Goal: Find contact information: Find contact information

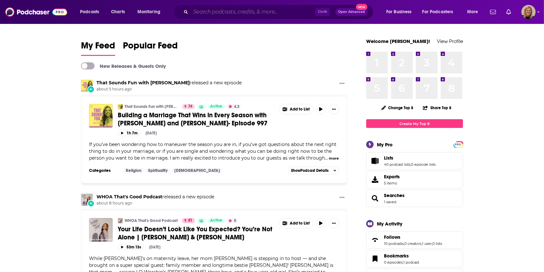
click at [213, 14] on input "Search podcasts, credits, & more..." at bounding box center [253, 12] width 124 height 10
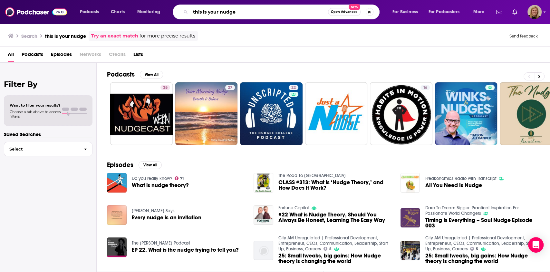
click at [255, 14] on input "this is your nudge" at bounding box center [260, 12] width 138 height 10
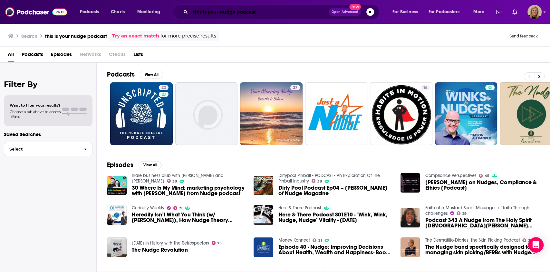
click at [267, 13] on input "this is your nudge podcast" at bounding box center [260, 12] width 138 height 10
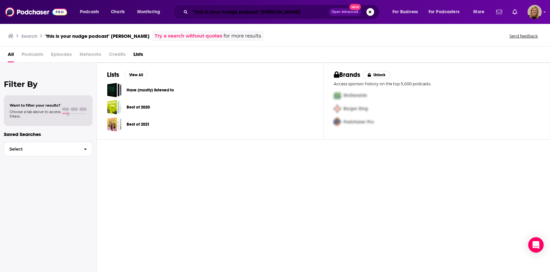
click at [268, 13] on input ""this is your nudge podcast" [PERSON_NAME]" at bounding box center [260, 12] width 138 height 10
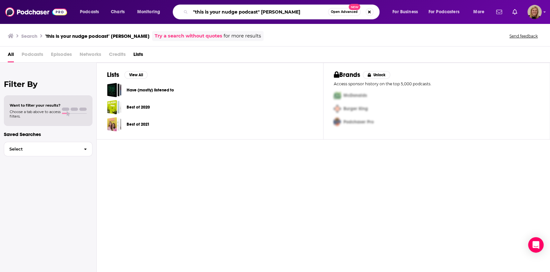
click at [268, 13] on input ""this is your nudge podcast" [PERSON_NAME]" at bounding box center [260, 12] width 138 height 10
type input "[PERSON_NAME]"
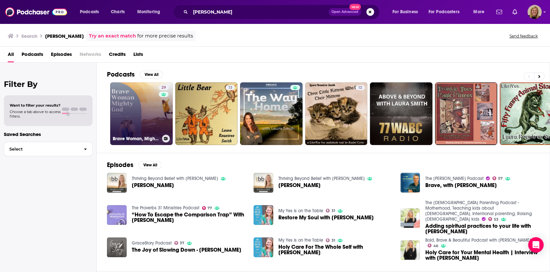
click at [135, 107] on link "29 Brave Woman, Mighty God with [PERSON_NAME]" at bounding box center [141, 113] width 63 height 63
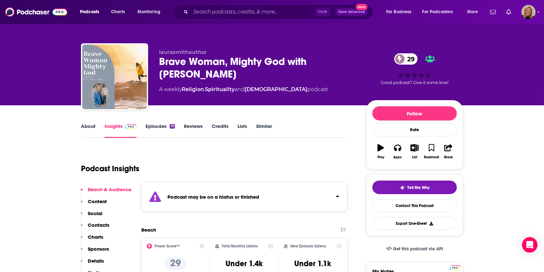
click at [232, 195] on strong "Podcast may be on a hiatus or finished" at bounding box center [213, 196] width 92 height 6
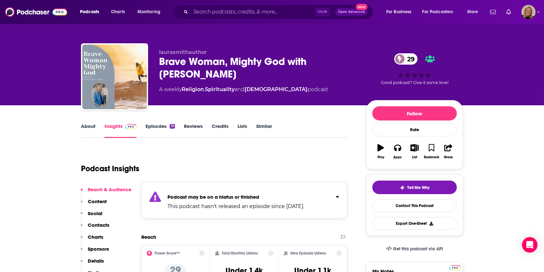
click at [340, 197] on div "Podcast may be on a hiatus or finished This podcast hasn't released an episode …" at bounding box center [244, 200] width 206 height 36
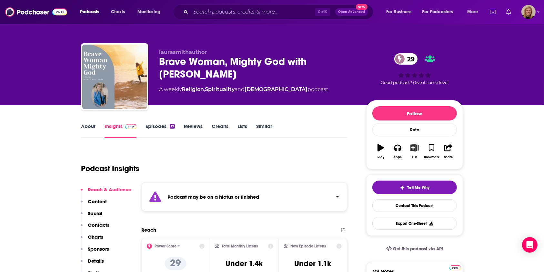
click at [414, 152] on button "List" at bounding box center [414, 151] width 17 height 23
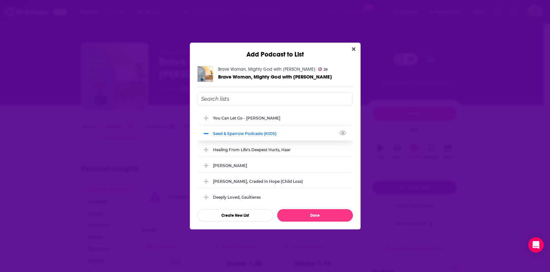
click at [254, 131] on div "Seed & Sparrow Podcasts (KIDS)" at bounding box center [246, 133] width 67 height 5
click at [226, 115] on div "You Can Let Go - [PERSON_NAME]" at bounding box center [248, 117] width 71 height 5
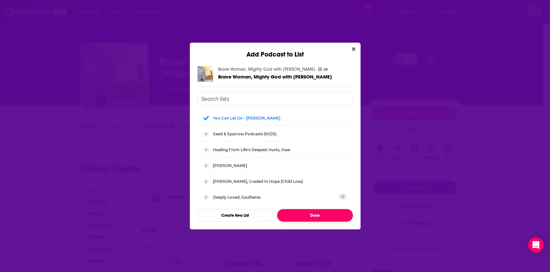
click at [312, 213] on button "Done" at bounding box center [315, 215] width 76 height 13
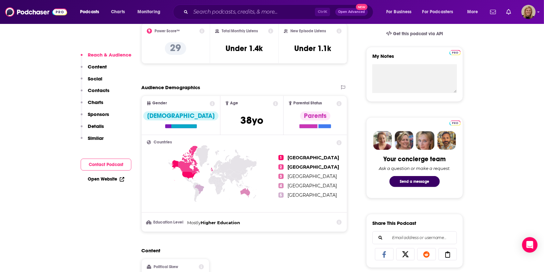
click at [110, 165] on button "Contact Podcast" at bounding box center [106, 164] width 51 height 12
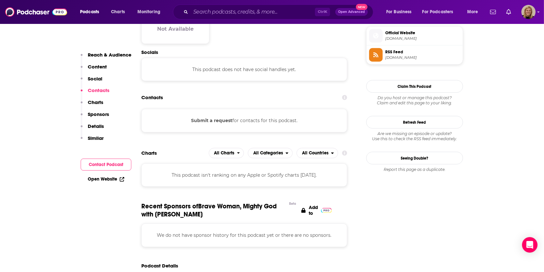
scroll to position [471, 0]
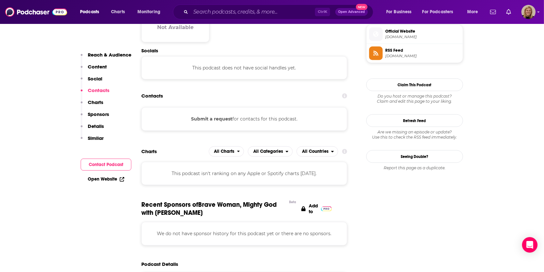
click at [213, 120] on button "Submit a request" at bounding box center [211, 118] width 41 height 7
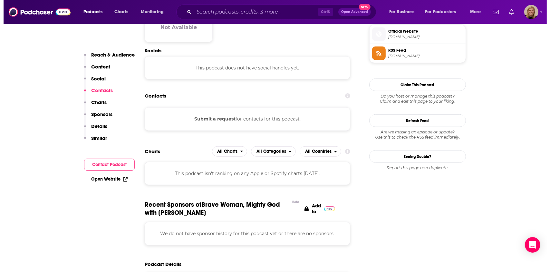
scroll to position [0, 0]
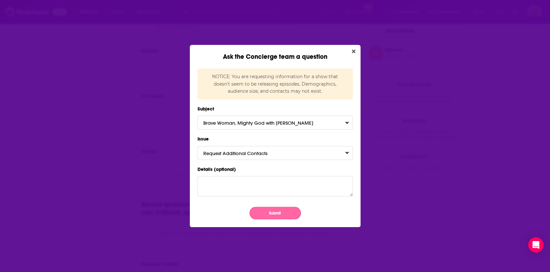
click at [277, 211] on button "Submit" at bounding box center [276, 212] width 52 height 13
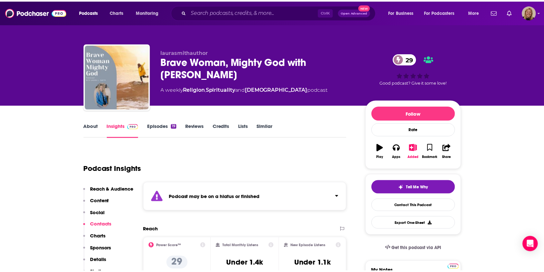
scroll to position [471, 0]
